Goal: Navigation & Orientation: Find specific page/section

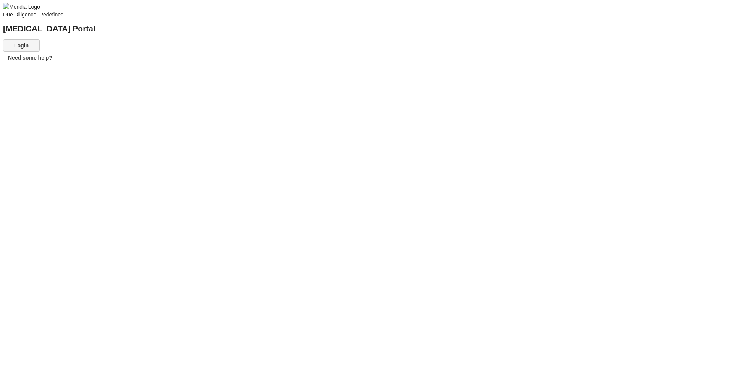
click at [40, 52] on button "Login" at bounding box center [21, 45] width 37 height 12
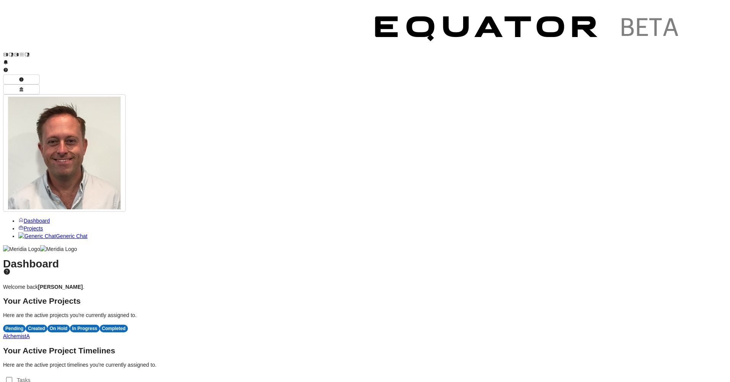
click at [30, 333] on span "A" at bounding box center [27, 336] width 3 height 6
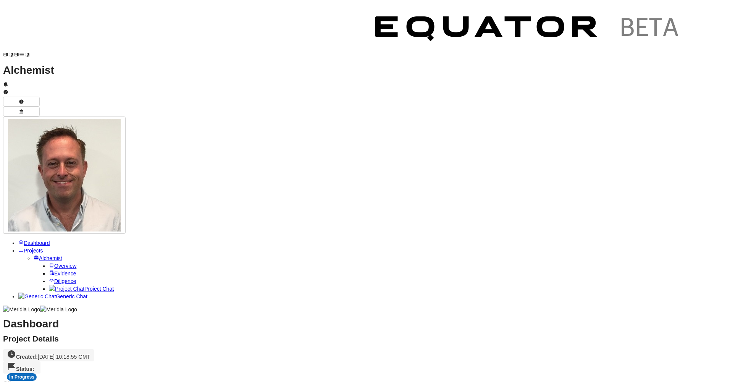
click at [63, 270] on link "Evidence" at bounding box center [62, 273] width 27 height 6
click at [54, 278] on span "Diligence" at bounding box center [65, 281] width 22 height 6
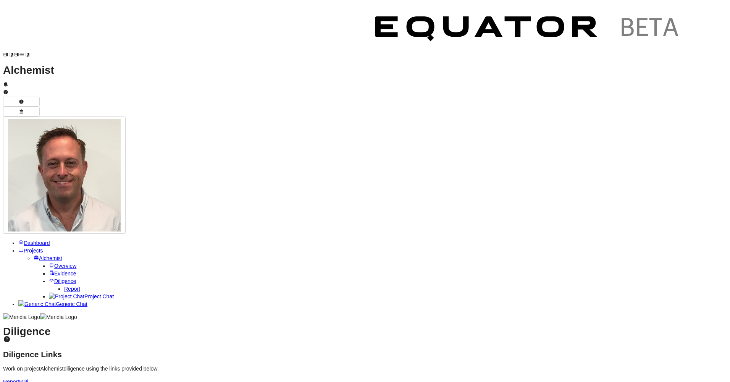
click at [64, 285] on span "Report" at bounding box center [72, 288] width 16 height 6
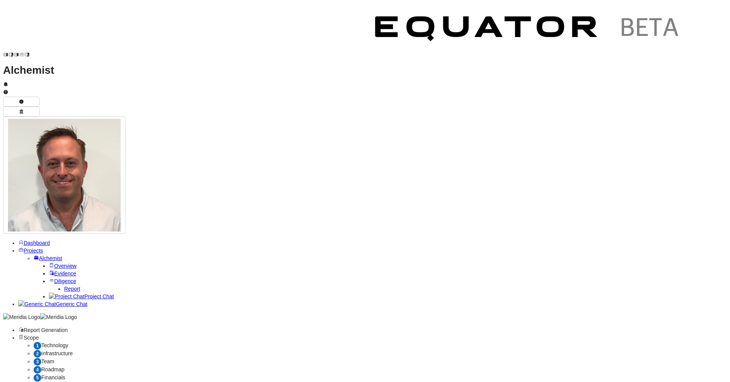
click at [54, 263] on span "Overview" at bounding box center [65, 266] width 22 height 6
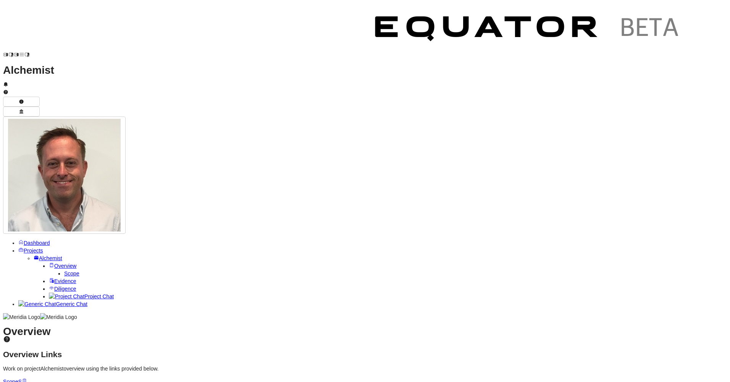
click at [43, 255] on span "Alchemist" at bounding box center [50, 258] width 23 height 6
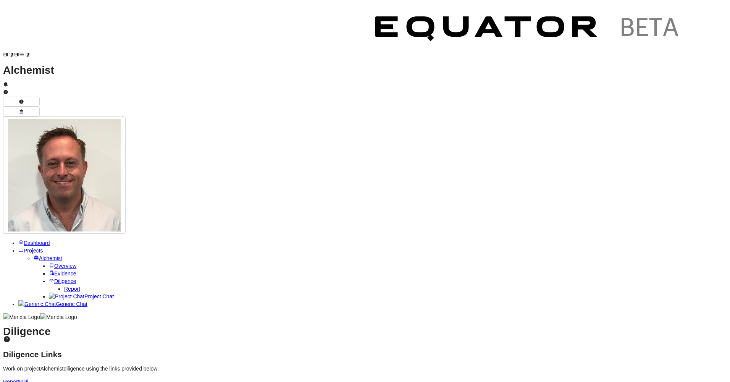
click at [49, 270] on link "Evidence" at bounding box center [62, 273] width 27 height 6
